Goal: Complete application form

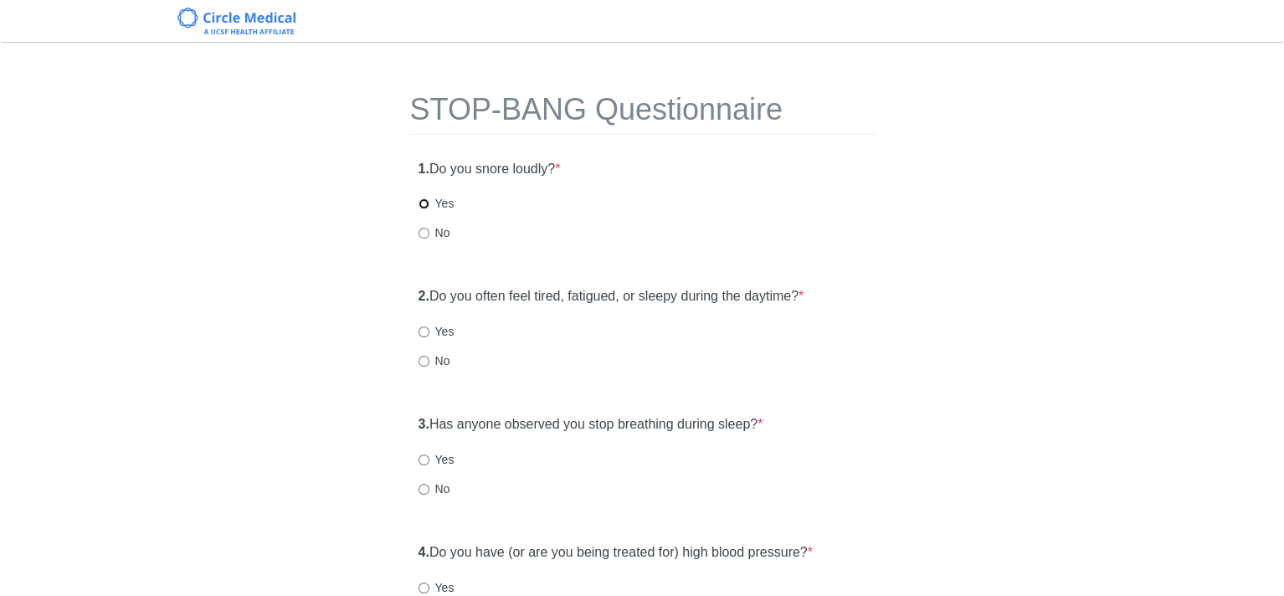
click at [423, 203] on input "Yes" at bounding box center [424, 203] width 11 height 11
radio input "true"
click at [420, 457] on input "Yes" at bounding box center [424, 460] width 11 height 11
radio input "true"
click at [422, 331] on input "Yes" at bounding box center [424, 332] width 11 height 11
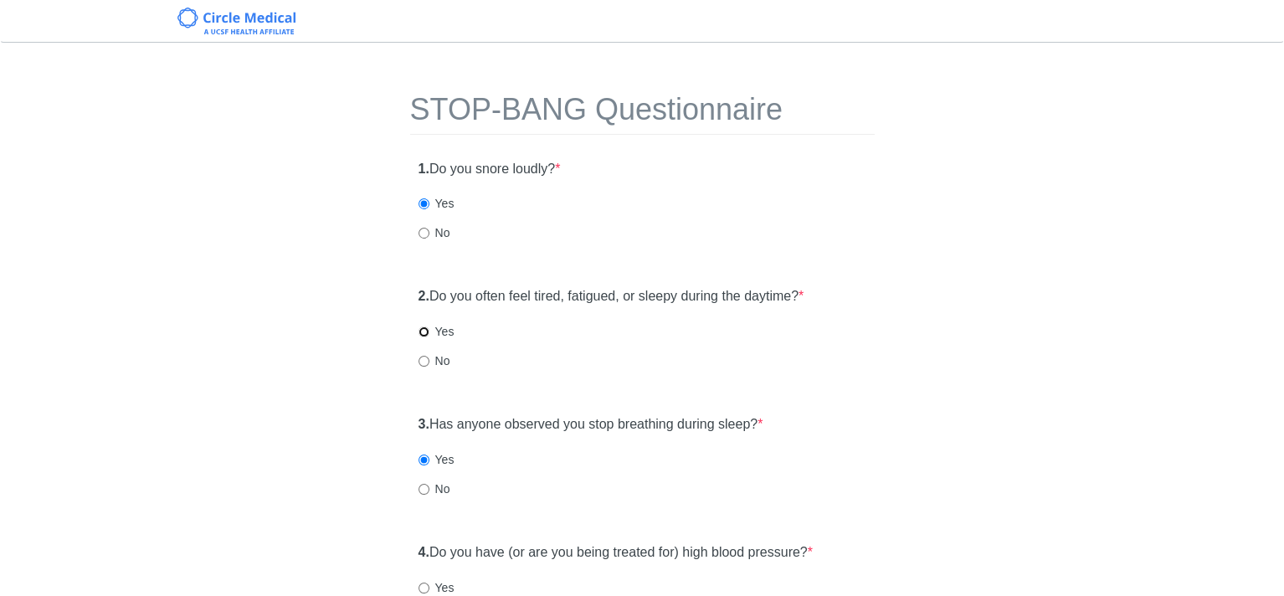
radio input "true"
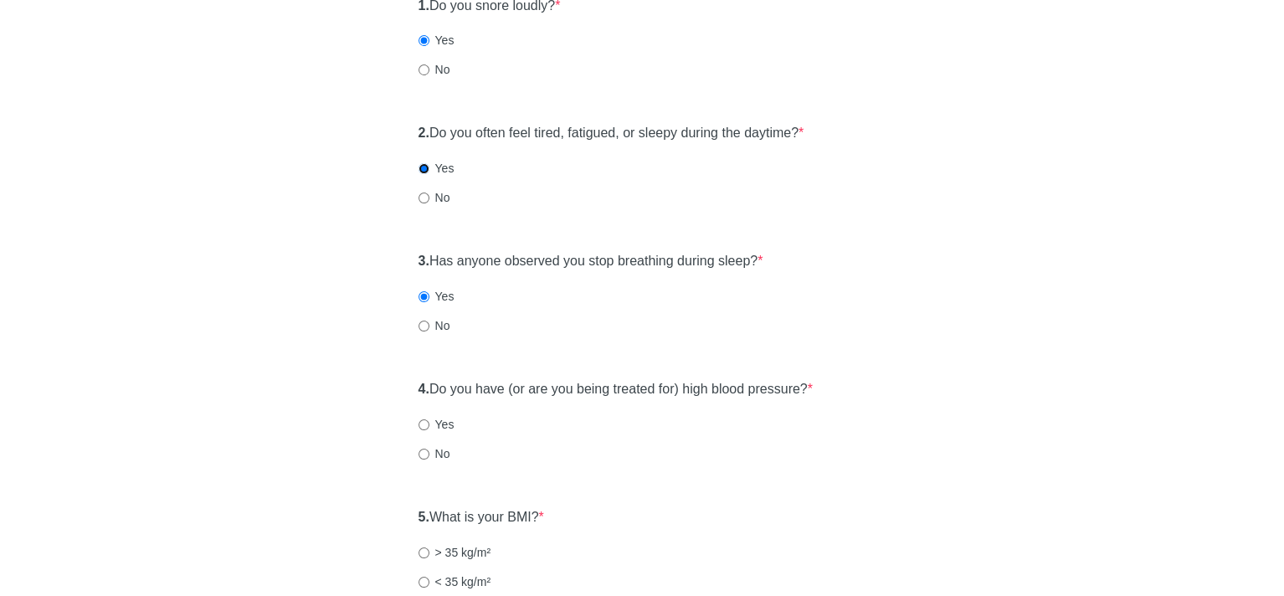
scroll to position [167, 0]
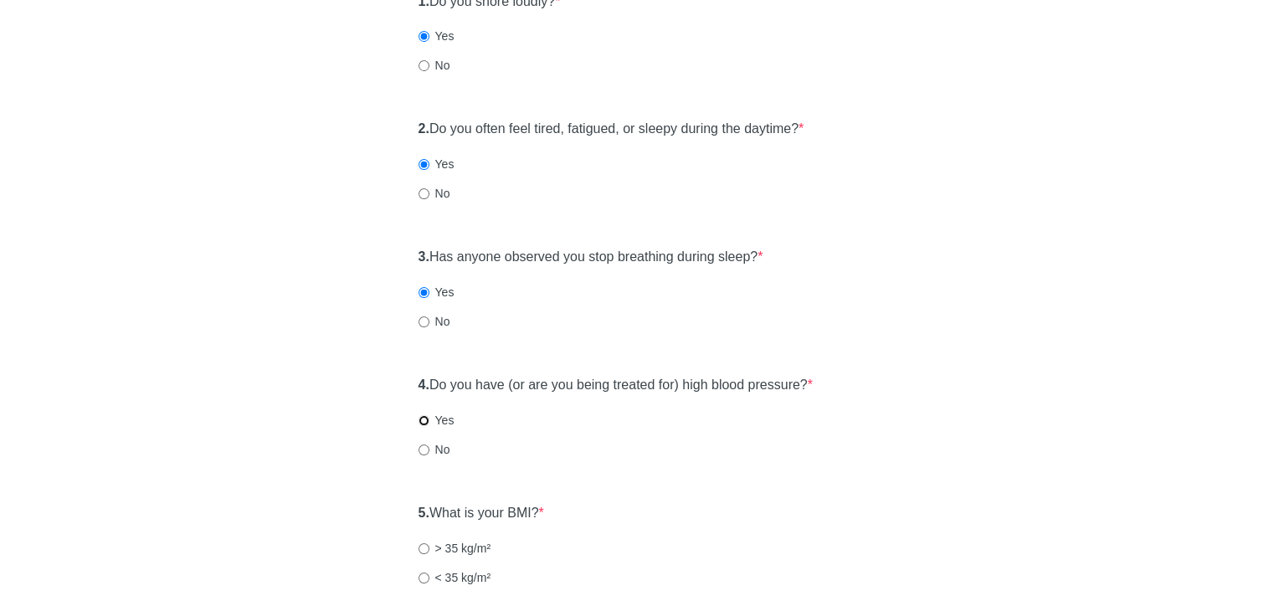
click at [422, 422] on input "Yes" at bounding box center [424, 420] width 11 height 11
radio input "true"
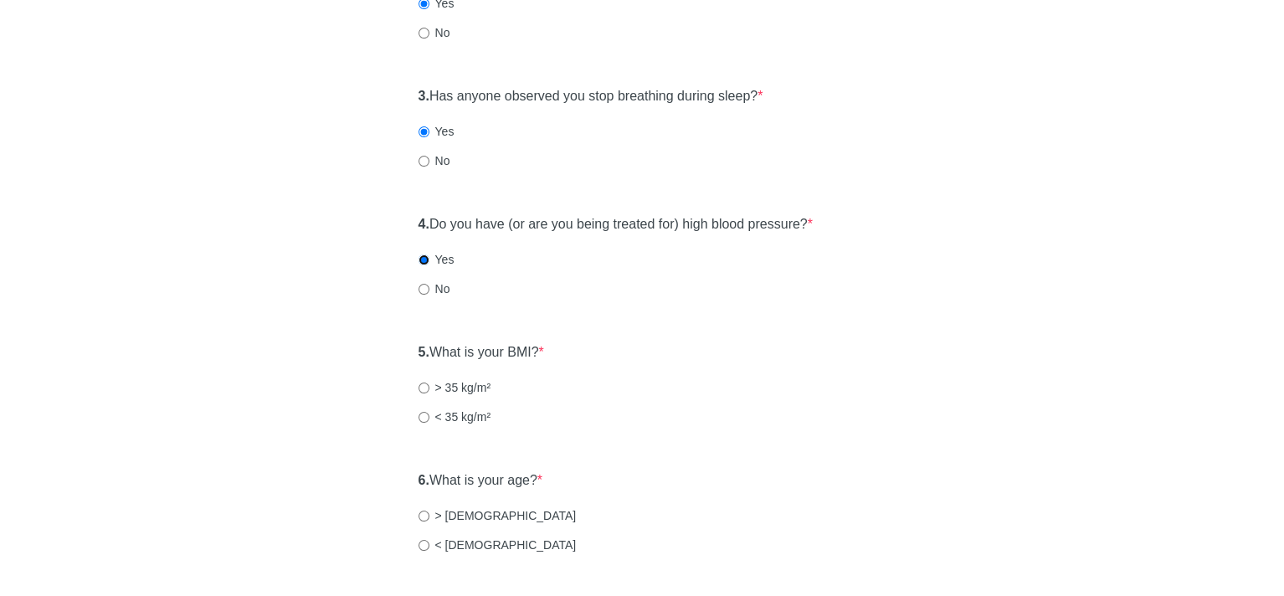
scroll to position [335, 0]
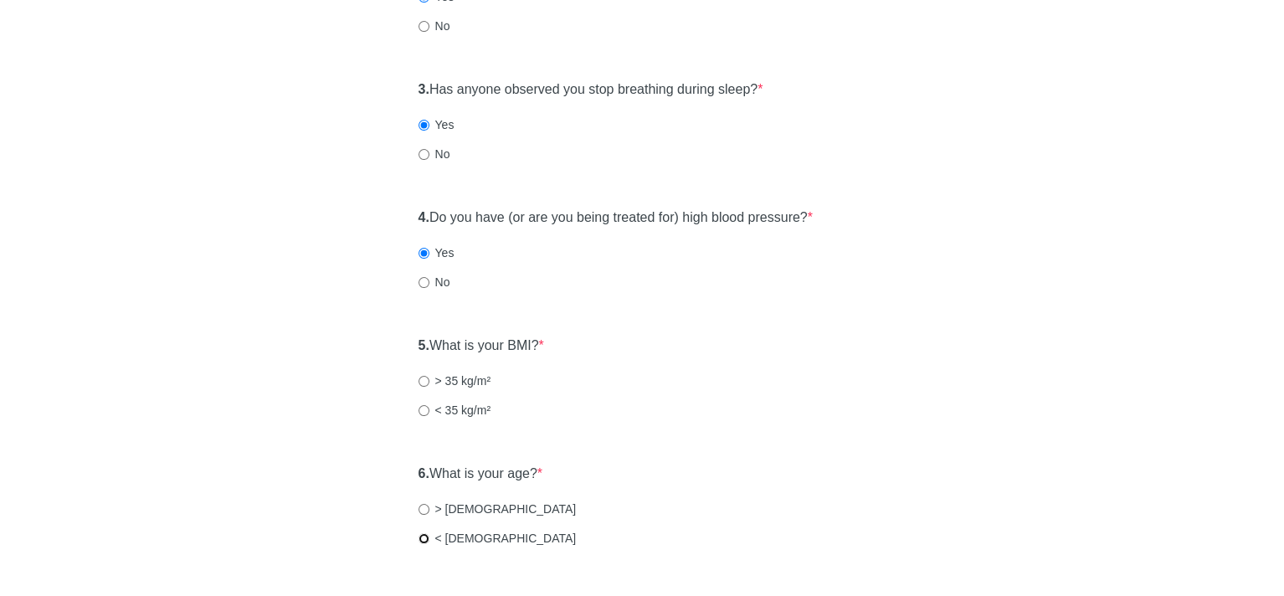
click at [420, 539] on input "< [DEMOGRAPHIC_DATA]" at bounding box center [424, 538] width 11 height 11
radio input "true"
drag, startPoint x: 416, startPoint y: 406, endPoint x: 436, endPoint y: 419, distance: 23.7
click at [416, 407] on div "5. What is your BMI? * > 35 kg/m² < 35 kg/m²" at bounding box center [642, 386] width 465 height 116
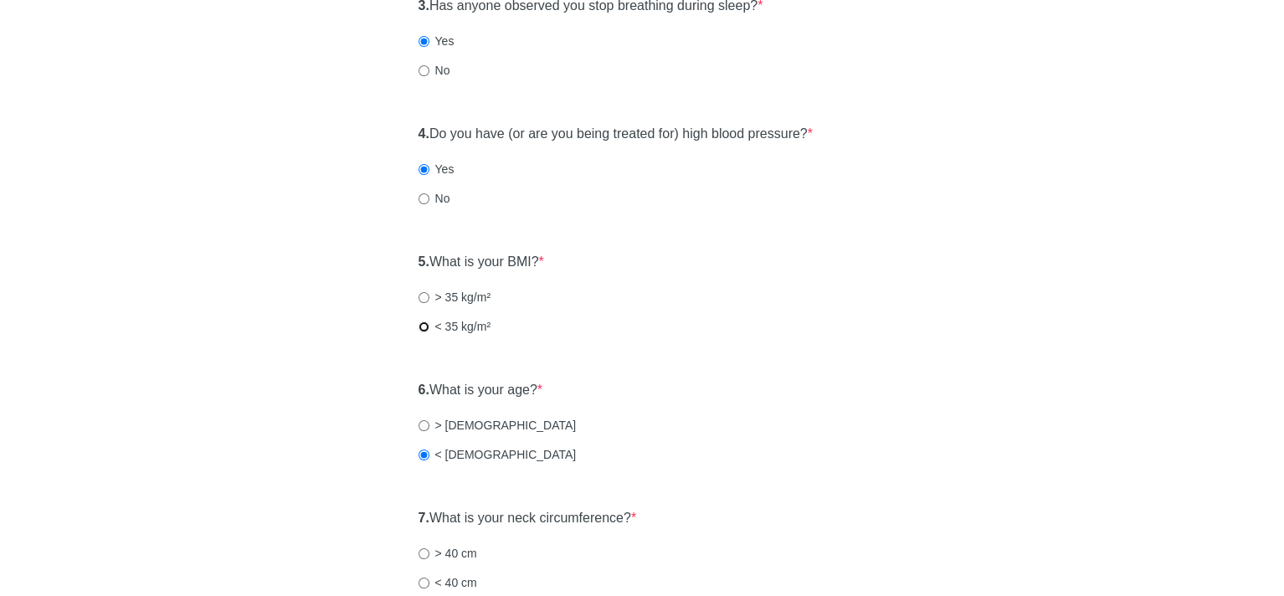
click at [422, 324] on input "< 35 kg/m²" at bounding box center [424, 327] width 11 height 11
radio input "true"
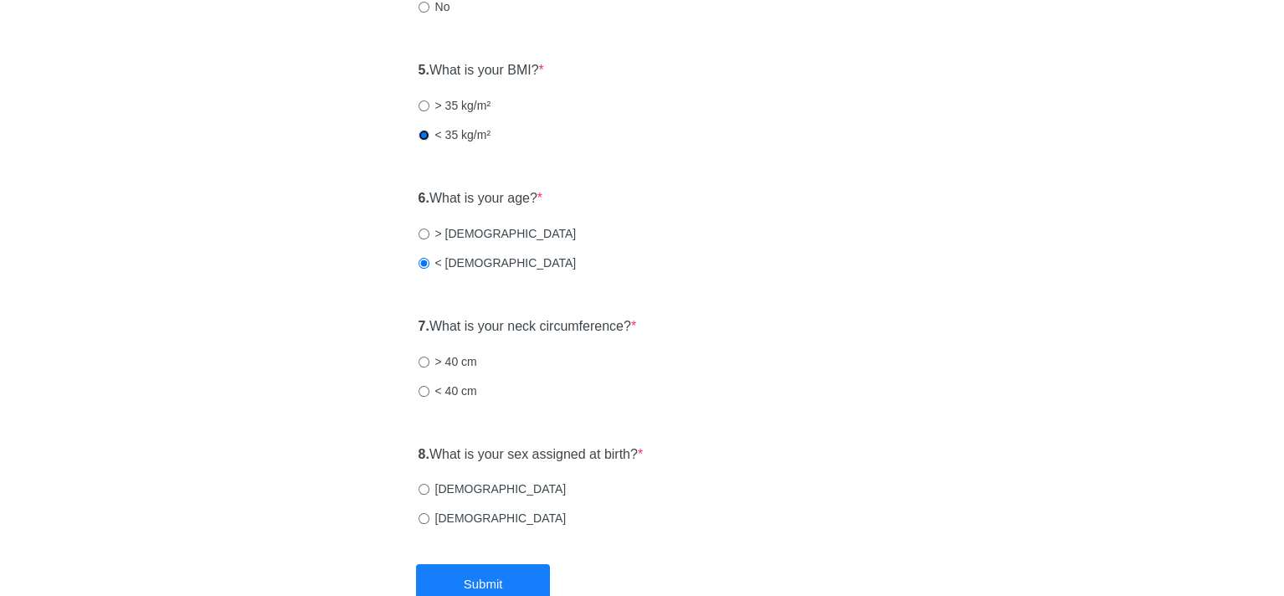
scroll to position [670, 0]
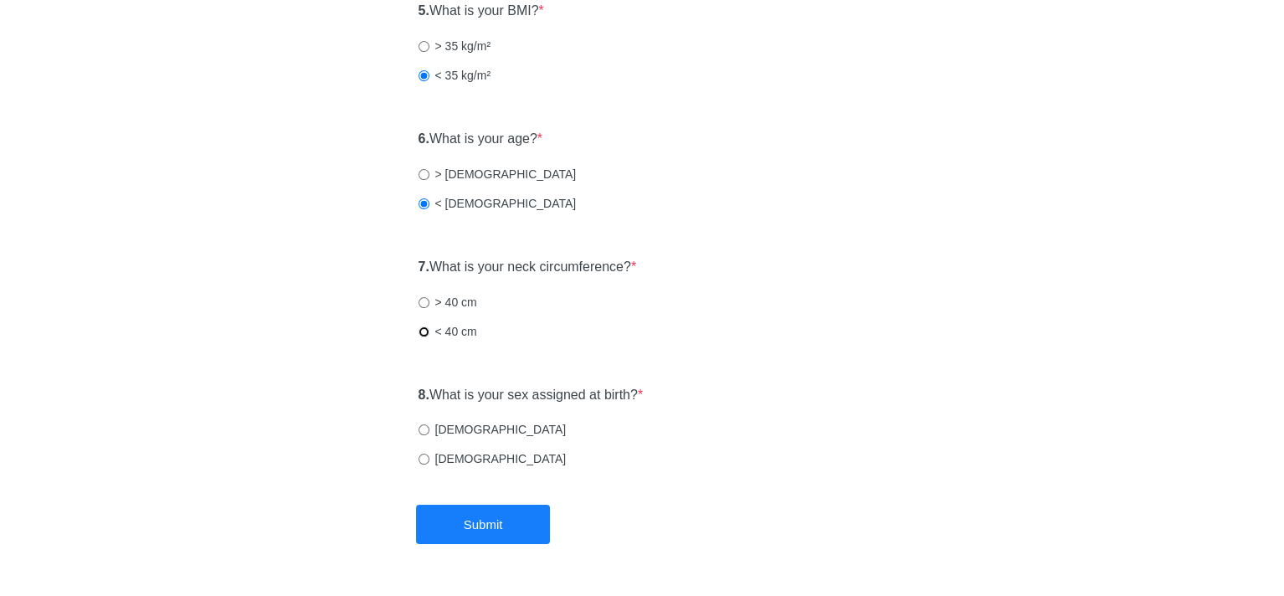
click at [421, 331] on input "< 40 cm" at bounding box center [424, 332] width 11 height 11
radio input "true"
drag, startPoint x: 425, startPoint y: 426, endPoint x: 435, endPoint y: 435, distance: 13.0
click at [425, 428] on input "[DEMOGRAPHIC_DATA]" at bounding box center [424, 430] width 11 height 11
radio input "true"
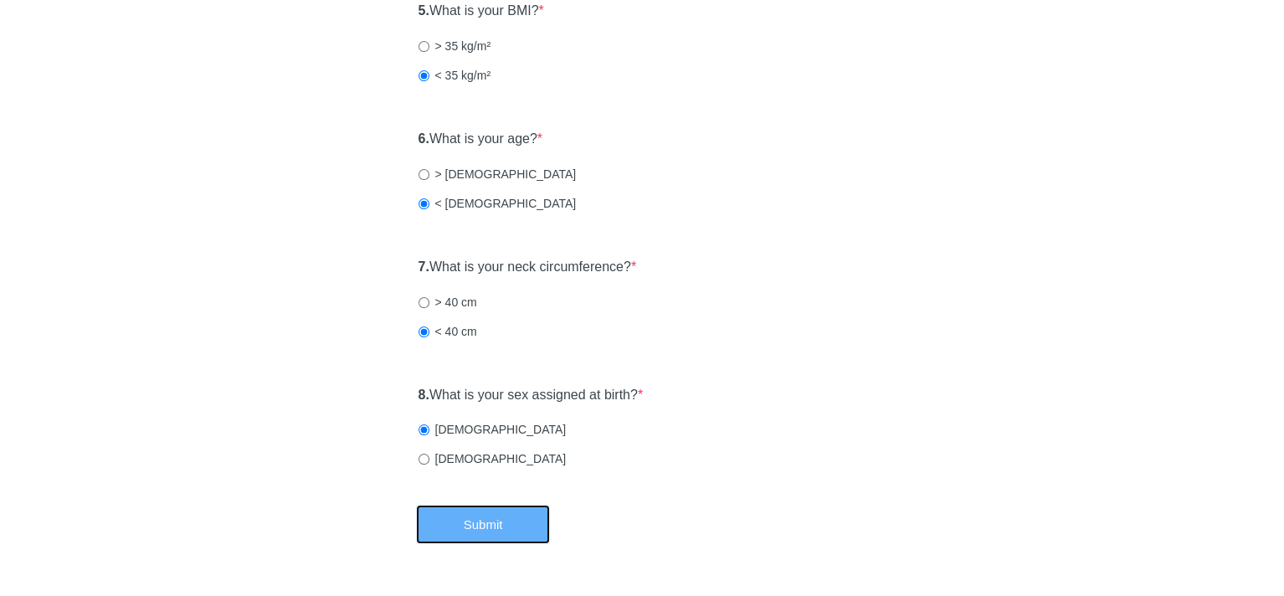
click at [516, 516] on button "Submit" at bounding box center [483, 524] width 134 height 39
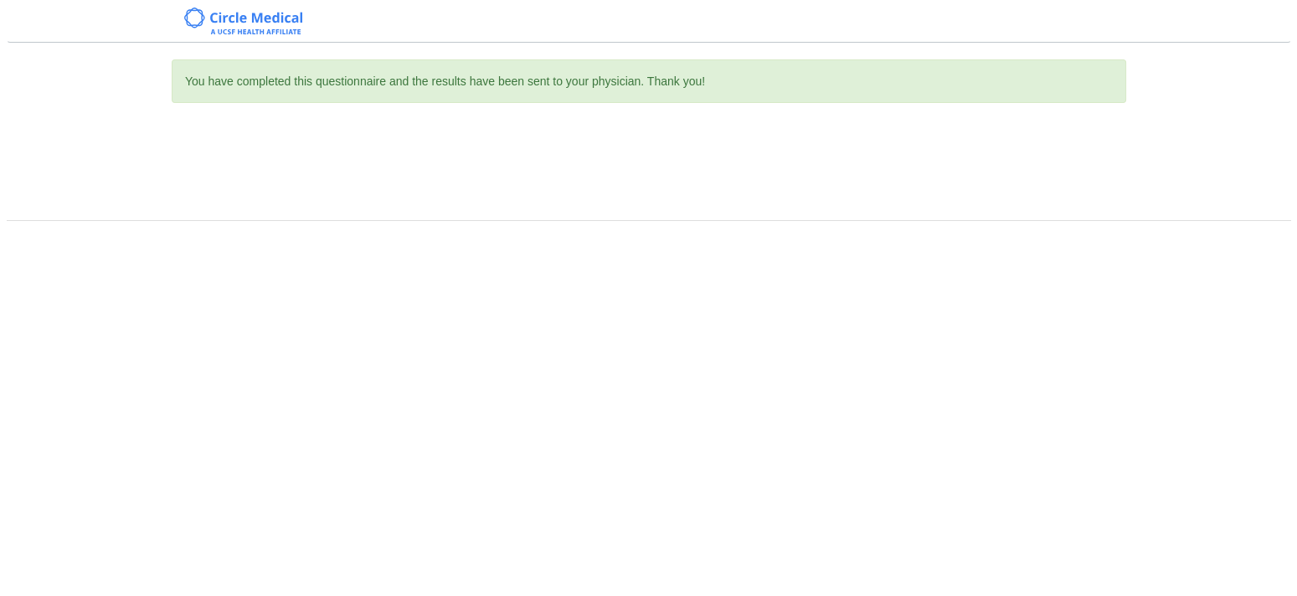
scroll to position [0, 0]
